Goal: Transaction & Acquisition: Purchase product/service

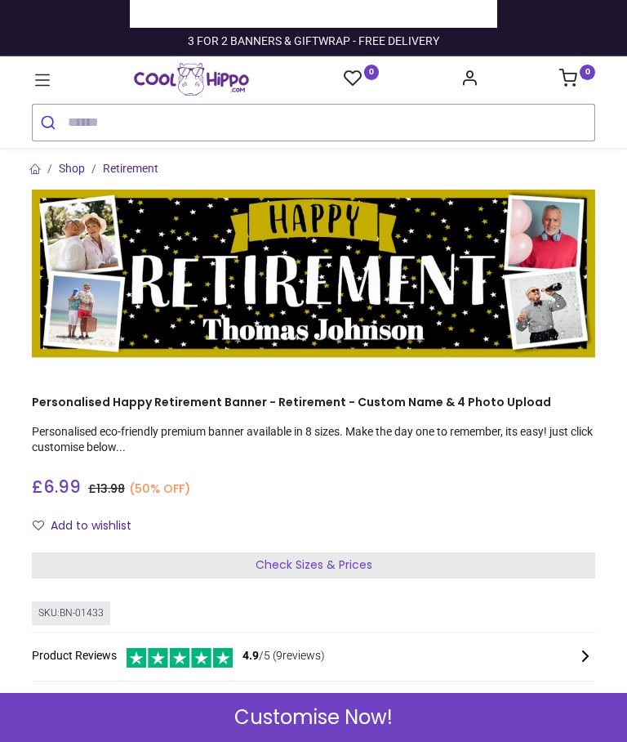
click at [337, 560] on span "Check Sizes & Prices" at bounding box center [314, 564] width 117 height 16
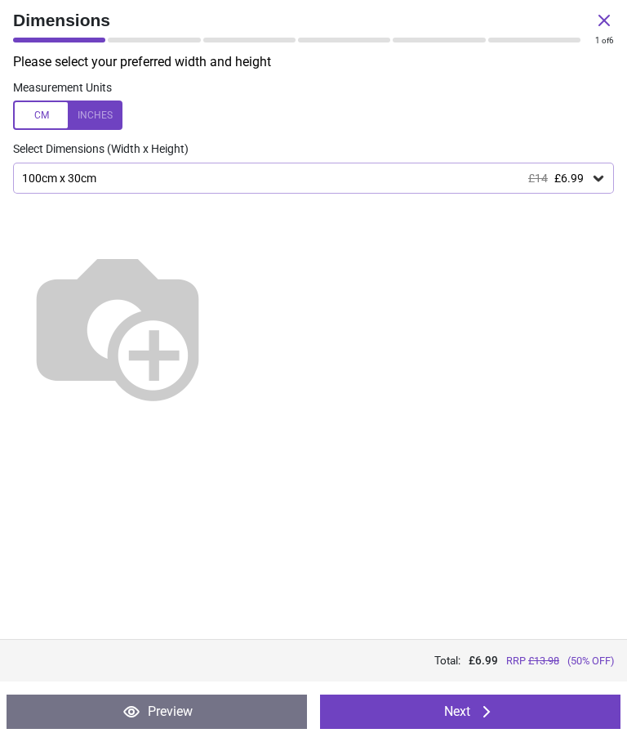
click at [222, 271] on img at bounding box center [117, 324] width 209 height 209
click at [202, 264] on img at bounding box center [117, 324] width 209 height 209
click at [106, 114] on div at bounding box center [67, 114] width 109 height 29
click at [222, 263] on img at bounding box center [117, 324] width 209 height 209
click at [195, 175] on div "39.4" x 11.8" (3ft 3" x 1ft) £14 £6.99" at bounding box center [305, 179] width 570 height 14
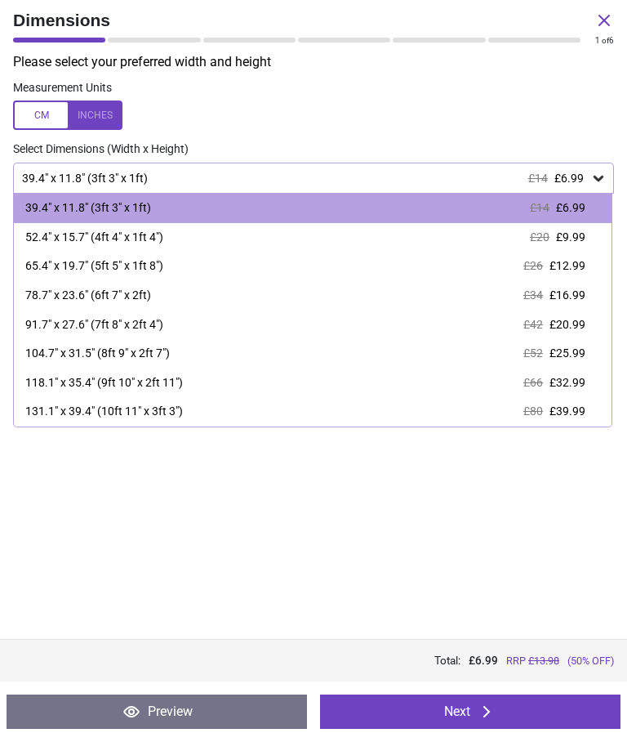
click at [163, 235] on div "52.4" x 15.7" (4ft 4" x 1ft 4")" at bounding box center [94, 238] width 138 height 16
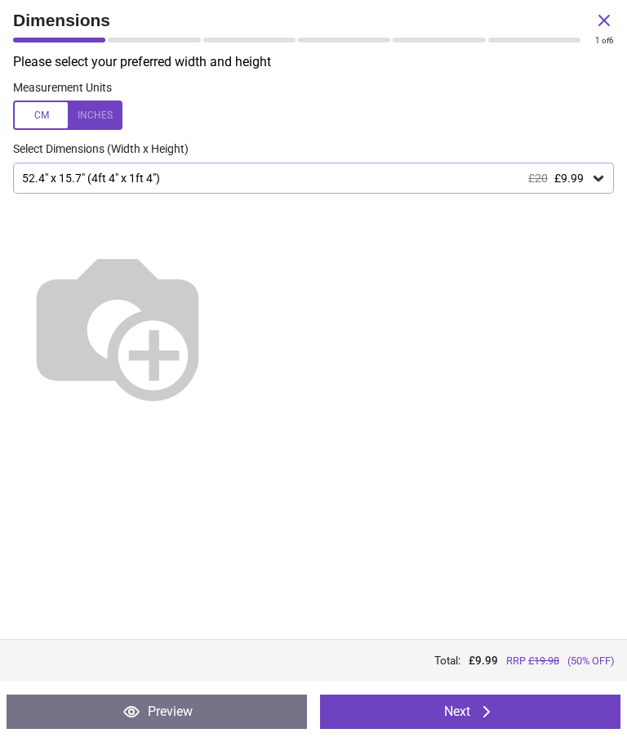
click at [484, 708] on icon at bounding box center [487, 712] width 20 height 20
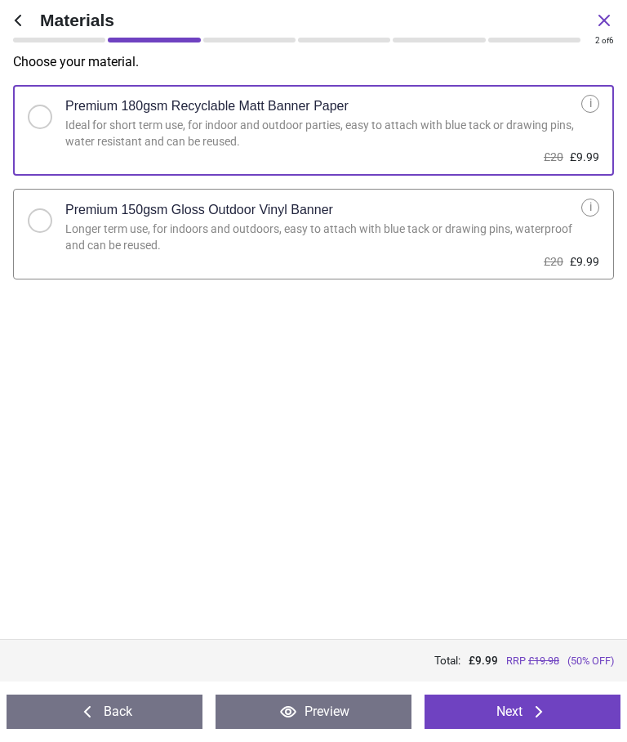
click at [520, 716] on button "Next" at bounding box center [523, 711] width 196 height 34
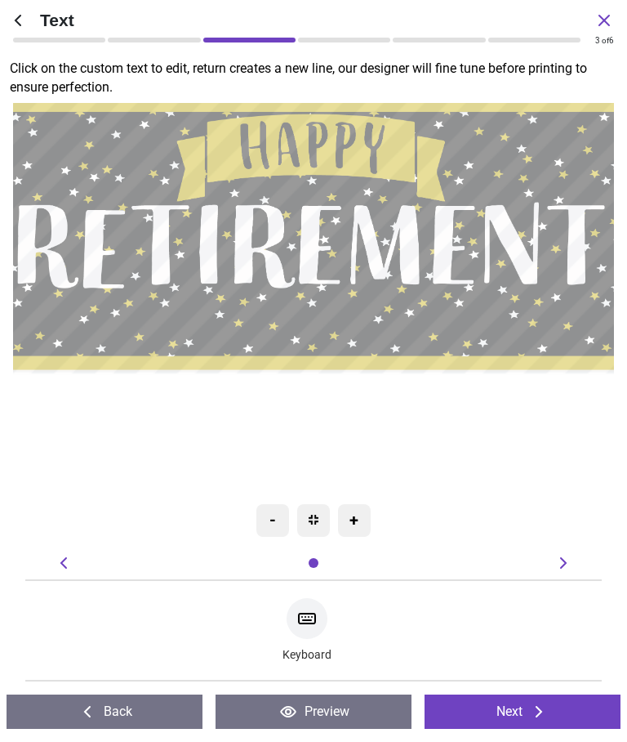
click at [323, 330] on textarea at bounding box center [314, 324] width 582 height 46
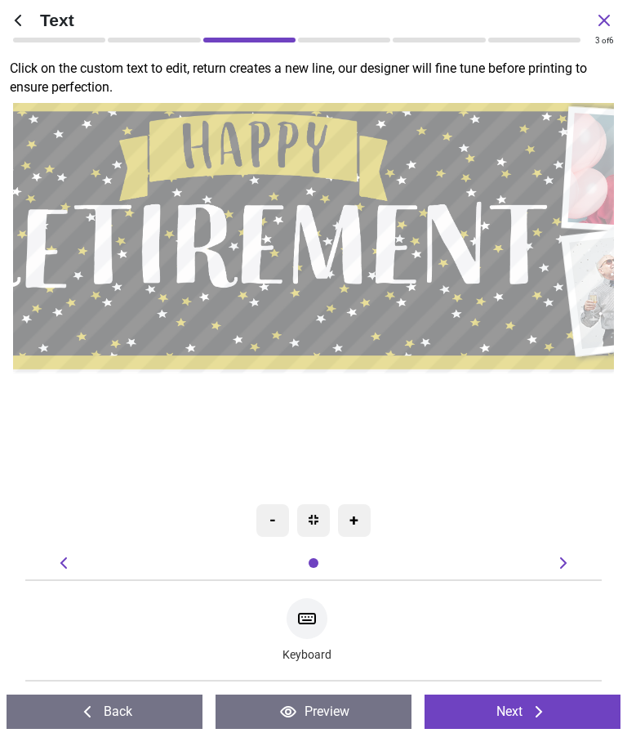
click at [446, 444] on div "**********" at bounding box center [255, 235] width 917 height 672
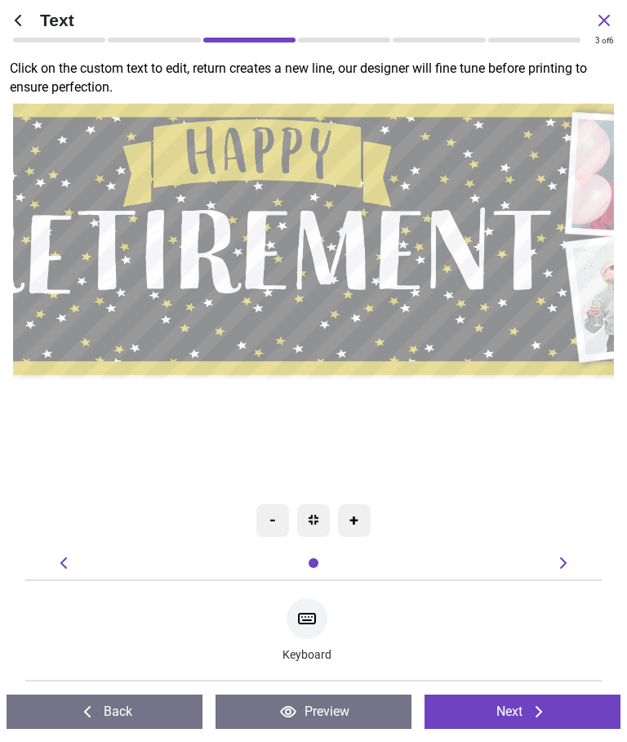
type textarea "**********"
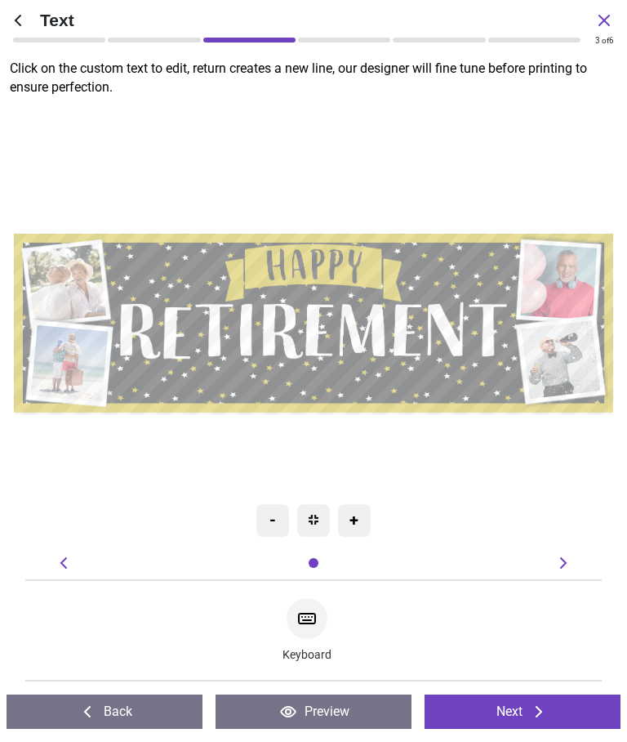
click at [529, 719] on button "Next" at bounding box center [523, 711] width 196 height 34
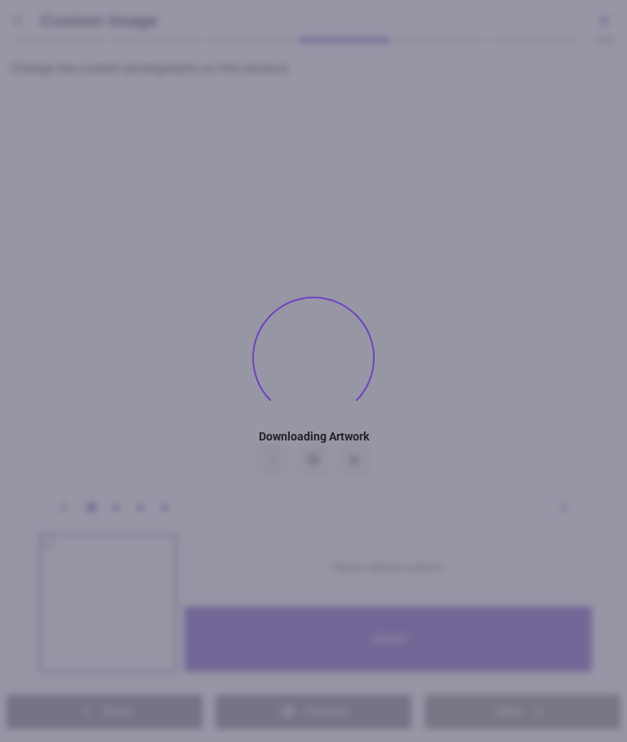
type textarea "**********"
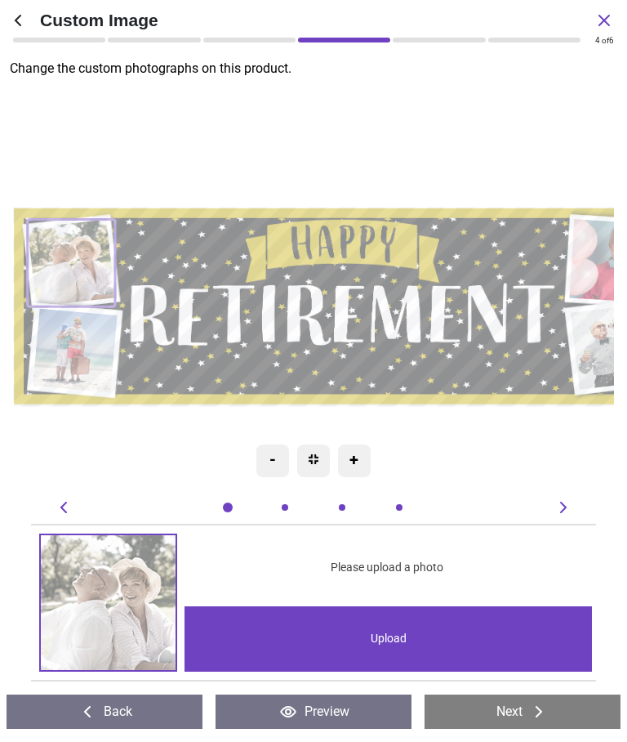
click at [401, 640] on div "Upload" at bounding box center [389, 638] width 408 height 65
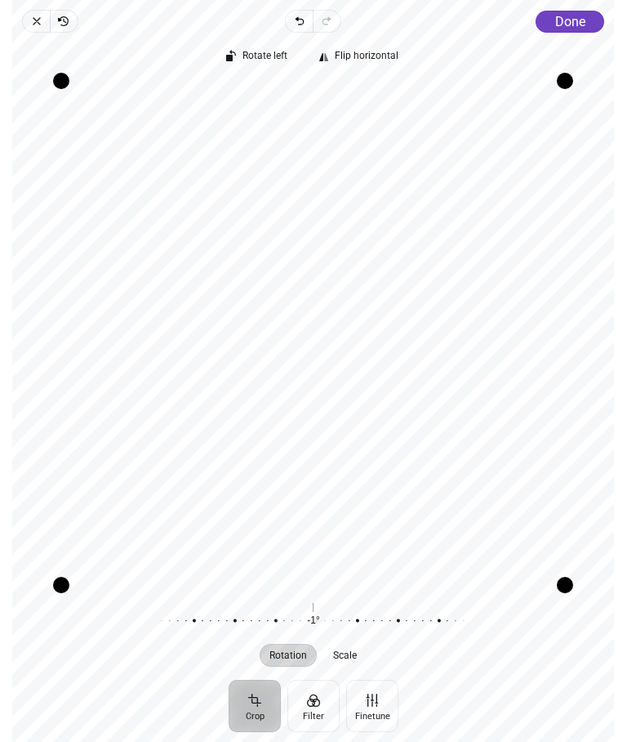
click at [261, 704] on button "Crop" at bounding box center [255, 706] width 52 height 52
